Goal: Information Seeking & Learning: Learn about a topic

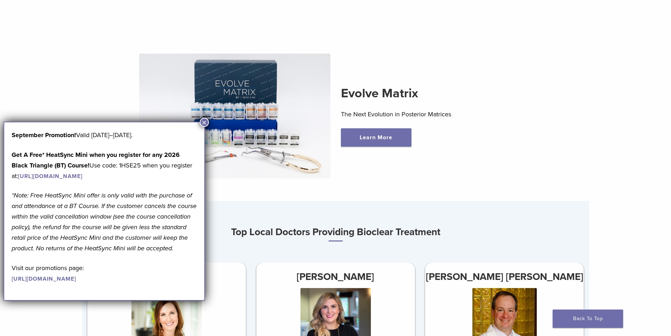
scroll to position [317, 0]
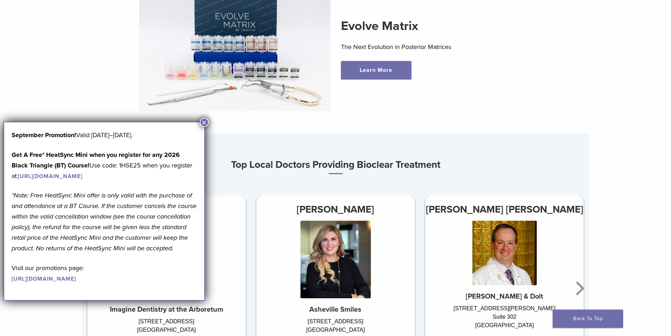
click at [67, 174] on link "[URL][DOMAIN_NAME]" at bounding box center [50, 176] width 64 height 7
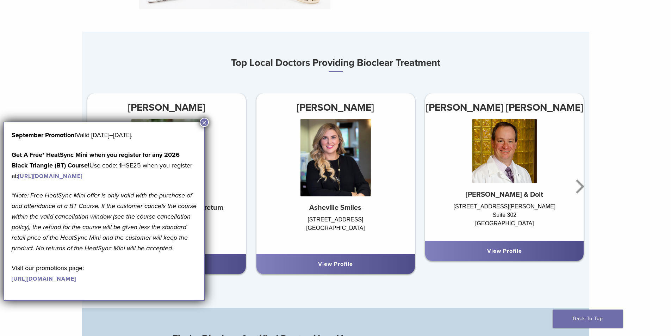
scroll to position [423, 0]
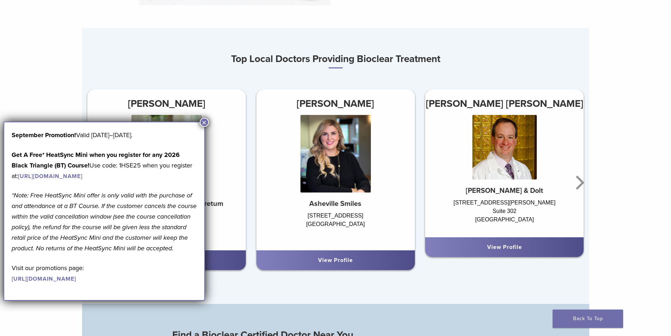
click at [205, 123] on button "×" at bounding box center [204, 122] width 9 height 9
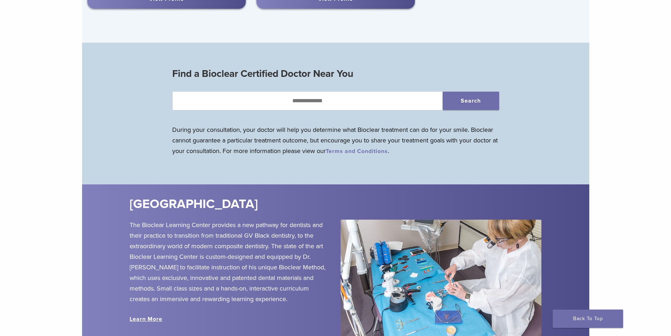
scroll to position [740, 0]
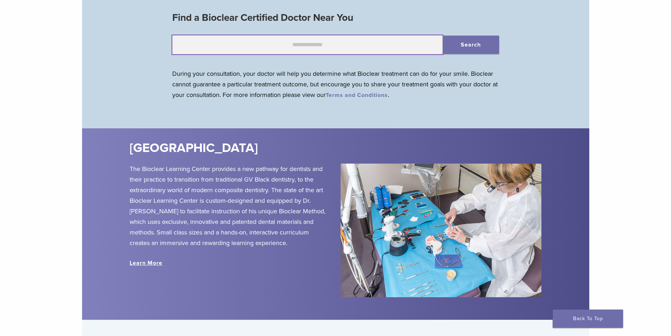
click at [264, 41] on input "text" at bounding box center [307, 44] width 270 height 19
type input "*****"
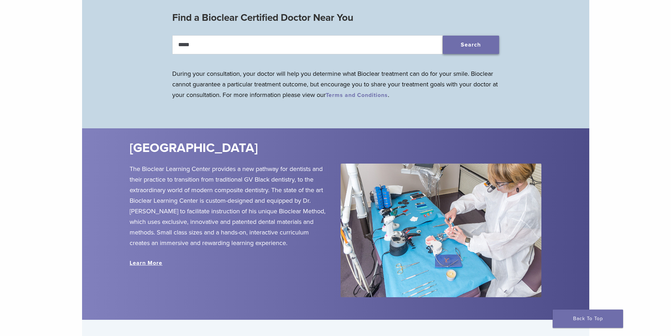
click at [487, 48] on button "Search" at bounding box center [471, 45] width 56 height 18
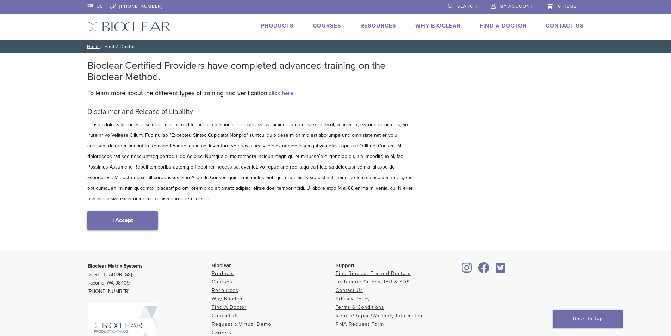
click at [125, 215] on link "I Accept" at bounding box center [122, 220] width 70 height 18
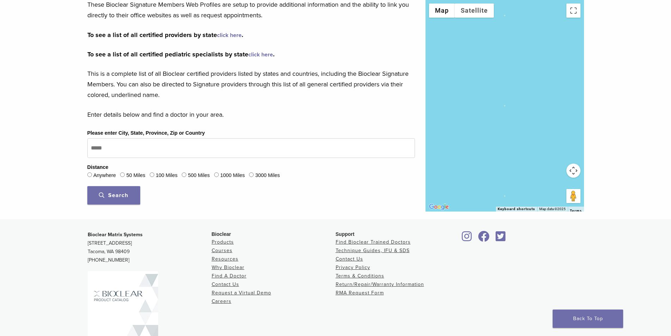
scroll to position [141, 0]
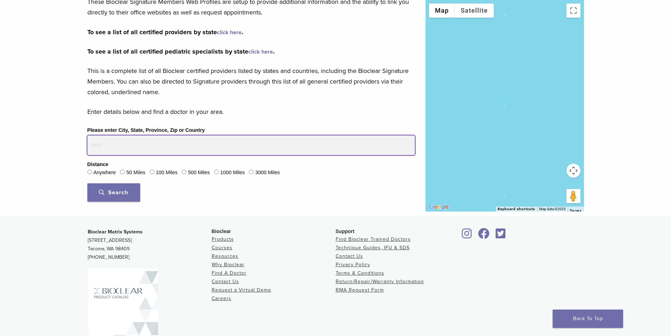
click at [122, 141] on input "Please enter City, State, Province, Zip or Country" at bounding box center [251, 145] width 328 height 20
type input "*****"
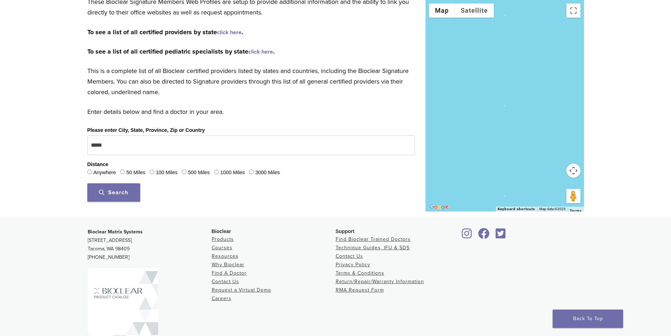
click at [99, 192] on span "Search" at bounding box center [113, 192] width 29 height 7
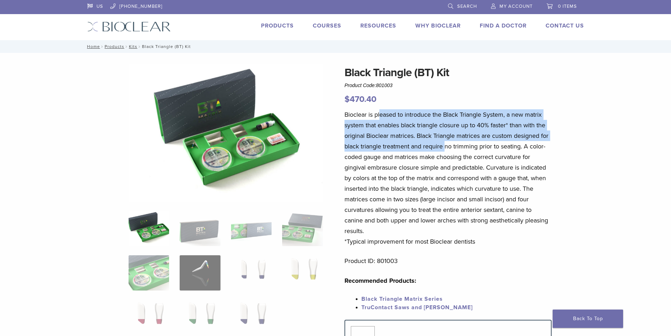
drag, startPoint x: 392, startPoint y: 112, endPoint x: 445, endPoint y: 142, distance: 60.9
click at [445, 142] on p "Bioclear is pleased to introduce the Black Triangle System, a new matrix system…" at bounding box center [447, 177] width 207 height 137
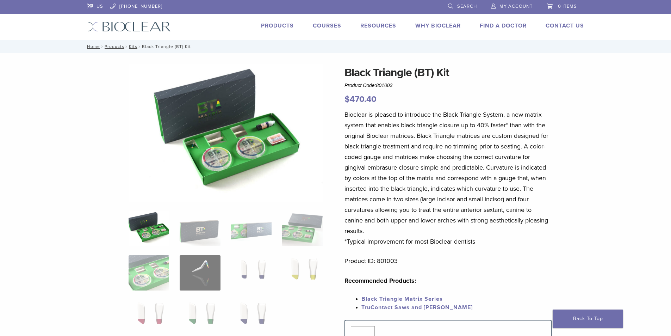
click at [440, 162] on p "Bioclear is pleased to introduce the Black Triangle System, a new matrix system…" at bounding box center [447, 177] width 207 height 137
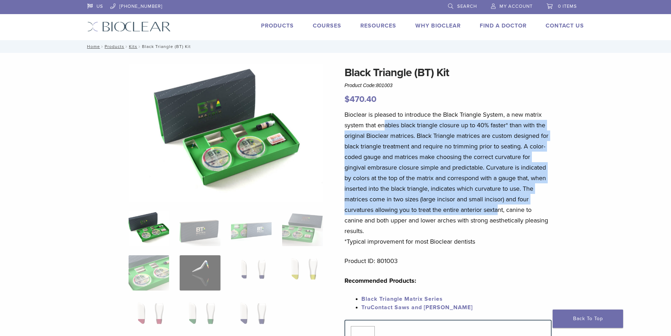
drag, startPoint x: 384, startPoint y: 126, endPoint x: 499, endPoint y: 207, distance: 140.4
click at [499, 207] on p "Bioclear is pleased to introduce the Black Triangle System, a new matrix system…" at bounding box center [447, 177] width 207 height 137
drag, startPoint x: 499, startPoint y: 207, endPoint x: 504, endPoint y: 215, distance: 9.1
click at [499, 207] on p "Bioclear is pleased to introduce the Black Triangle System, a new matrix system…" at bounding box center [447, 177] width 207 height 137
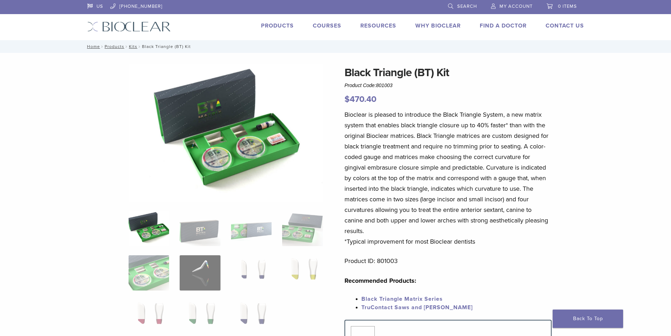
click at [487, 216] on p "Bioclear is pleased to introduce the Black Triangle System, a new matrix system…" at bounding box center [447, 177] width 207 height 137
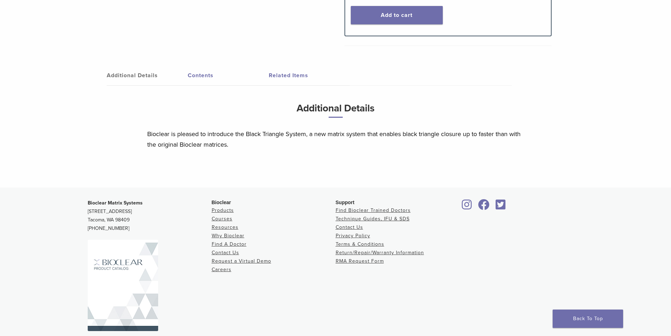
scroll to position [365, 0]
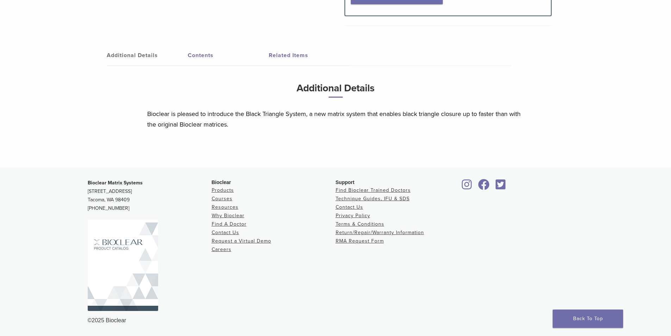
click at [203, 57] on link "Contents" at bounding box center [228, 55] width 81 height 20
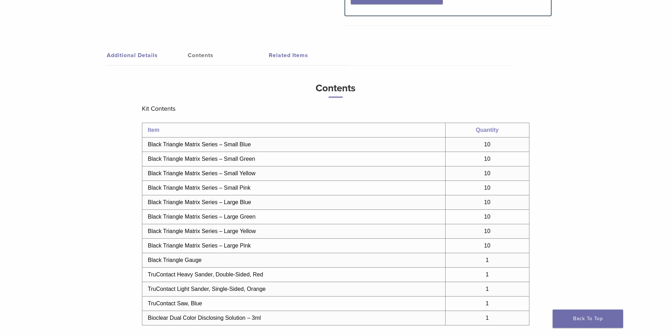
click at [280, 56] on link "Related Items" at bounding box center [309, 55] width 81 height 20
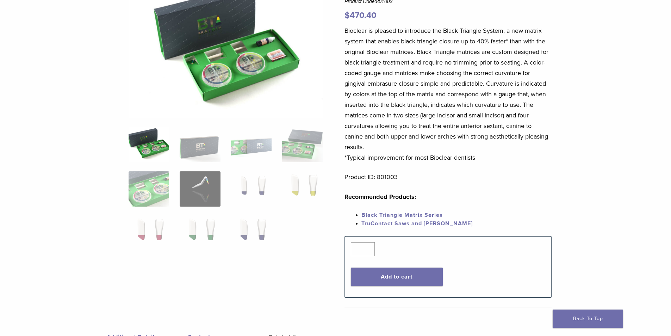
scroll to position [0, 0]
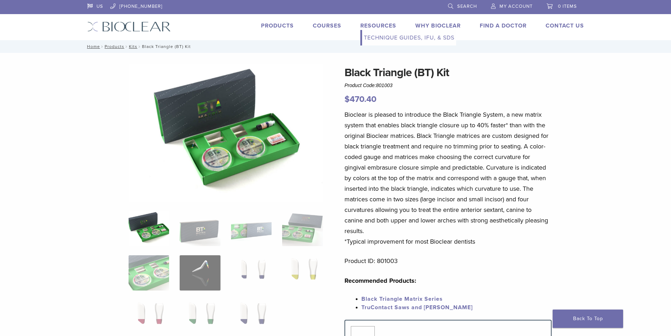
click at [373, 35] on link "Technique Guides, IFU, & SDS" at bounding box center [409, 37] width 94 height 15
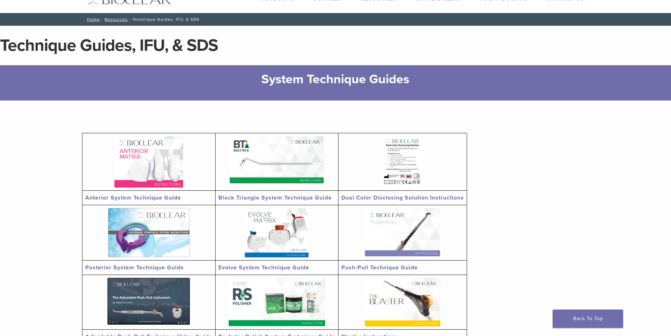
scroll to position [70, 0]
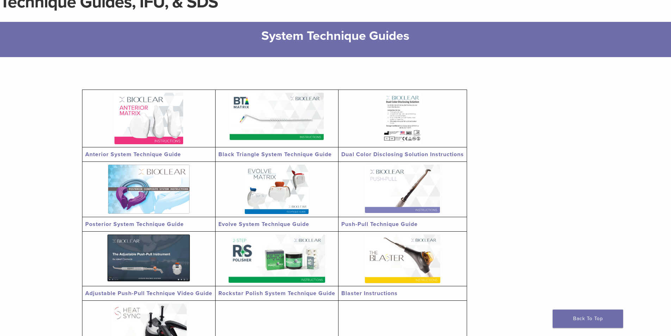
click at [251, 153] on link "Black Triangle System Technique Guide" at bounding box center [274, 154] width 113 height 7
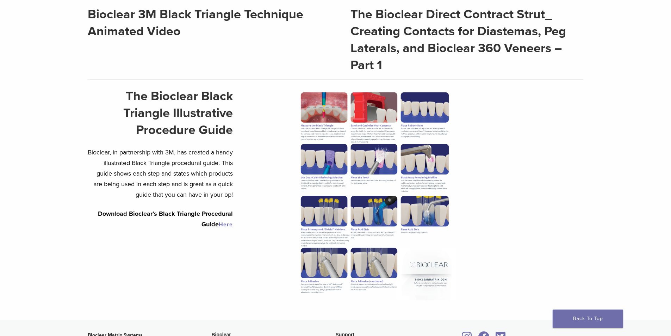
scroll to position [317, 0]
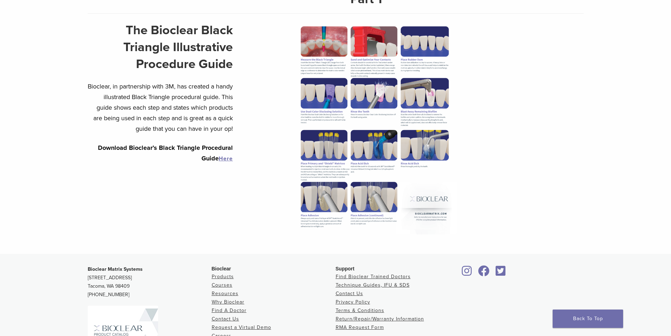
click at [332, 56] on img at bounding box center [375, 128] width 164 height 212
